Goal: Find specific page/section: Find specific page/section

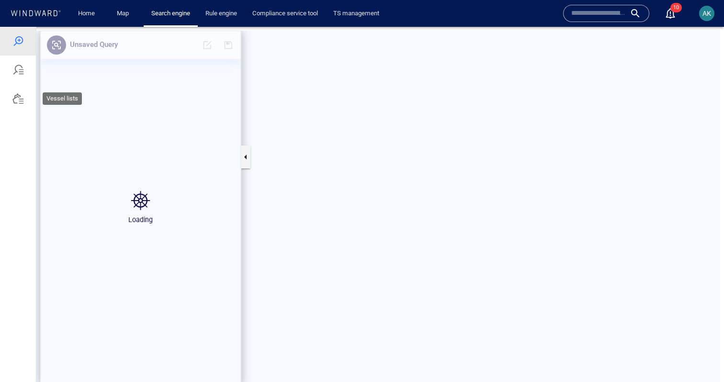
click at [23, 103] on div at bounding box center [17, 98] width 11 height 11
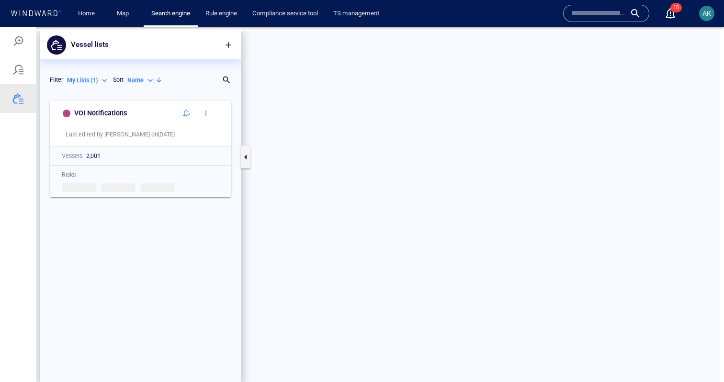
scroll to position [290, 201]
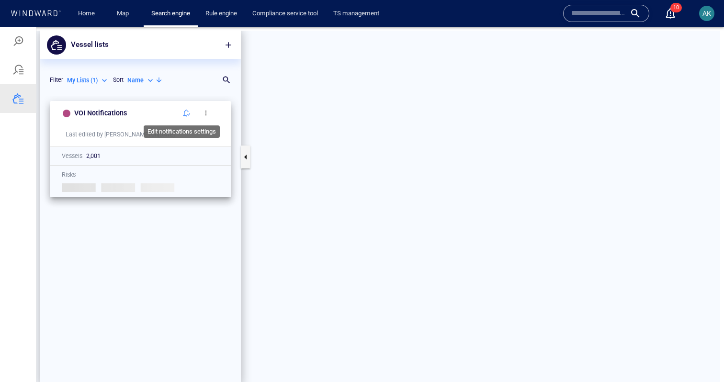
click at [177, 108] on button "button" at bounding box center [186, 112] width 19 height 19
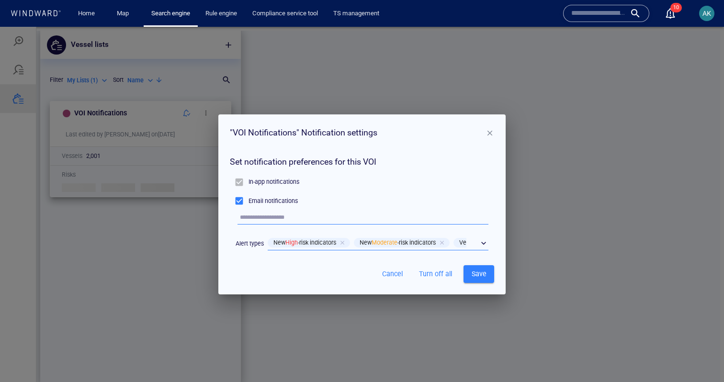
click at [483, 244] on div "​" at bounding box center [378, 243] width 221 height 14
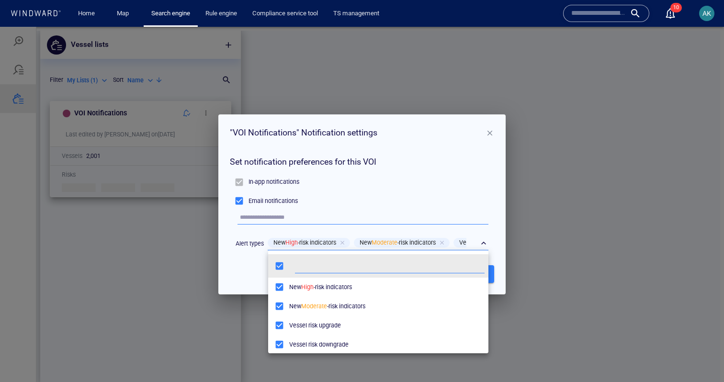
scroll to position [95, 220]
click at [483, 244] on div at bounding box center [362, 204] width 724 height 355
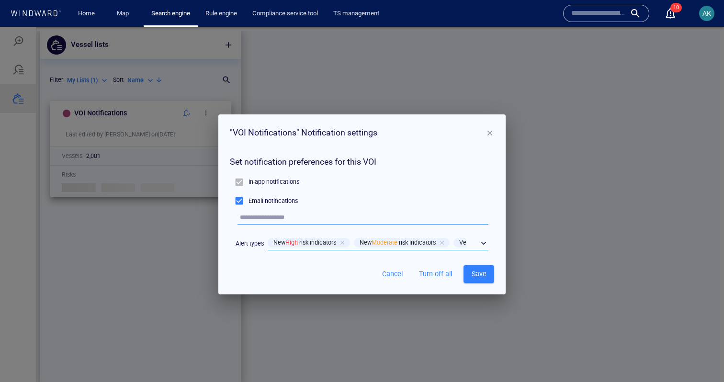
click at [483, 244] on div "​" at bounding box center [378, 243] width 221 height 14
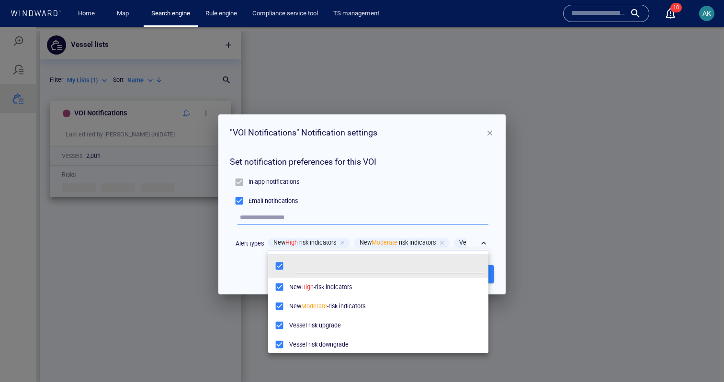
click at [483, 244] on div at bounding box center [362, 204] width 724 height 355
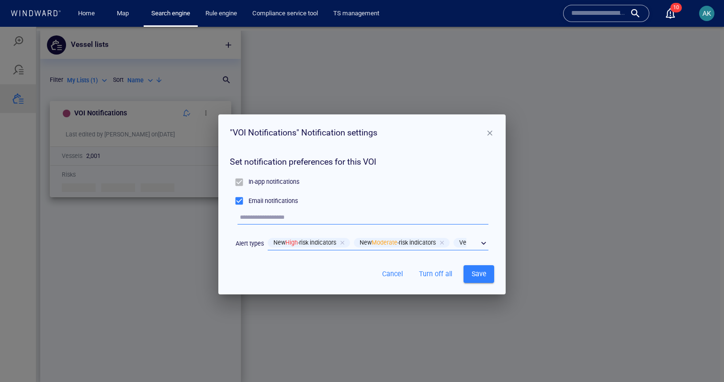
click at [486, 134] on span "button" at bounding box center [490, 133] width 9 height 9
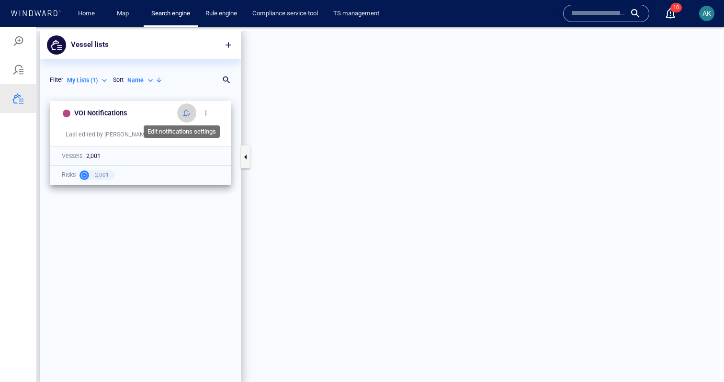
click at [183, 112] on span "button" at bounding box center [187, 113] width 8 height 8
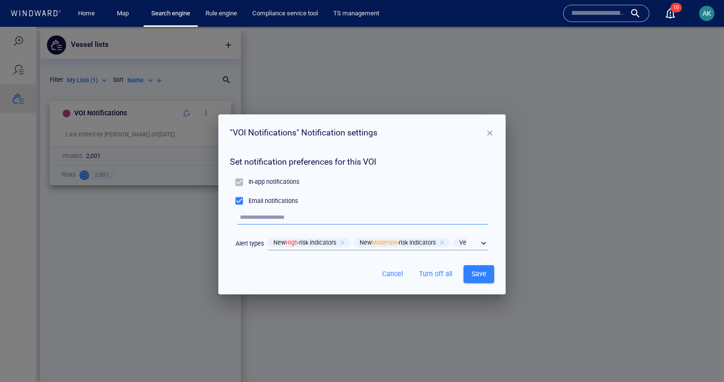
click at [196, 95] on div "" VOI Notifications " Notification settings Set notification preferences for th…" at bounding box center [362, 204] width 724 height 355
